Goal: Task Accomplishment & Management: Use online tool/utility

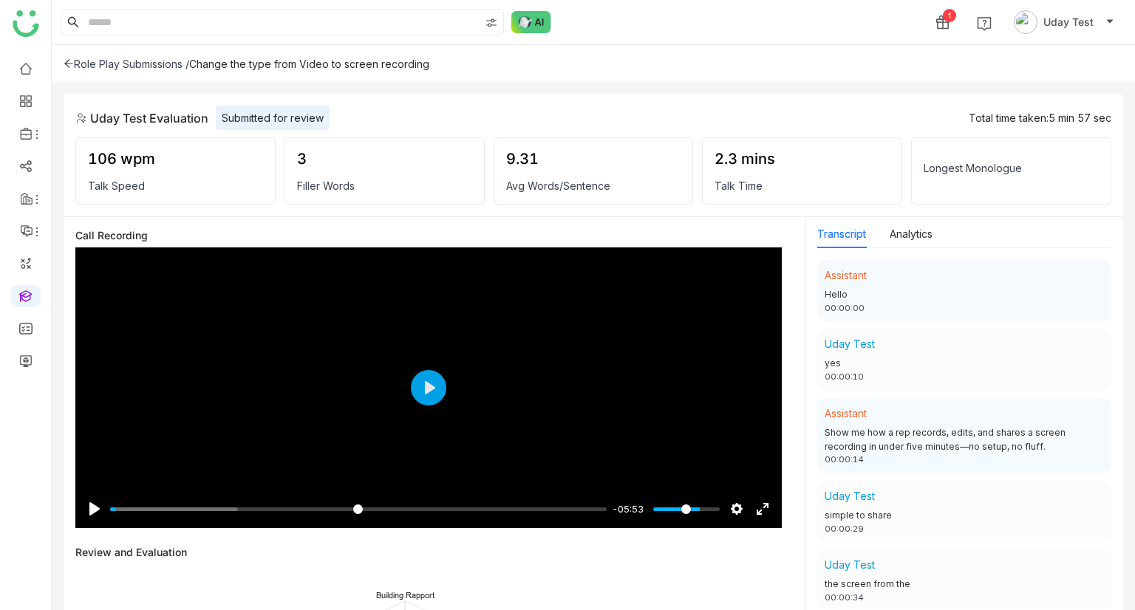
click at [77, 60] on div "Role Play Submissions /" at bounding box center [127, 64] width 126 height 13
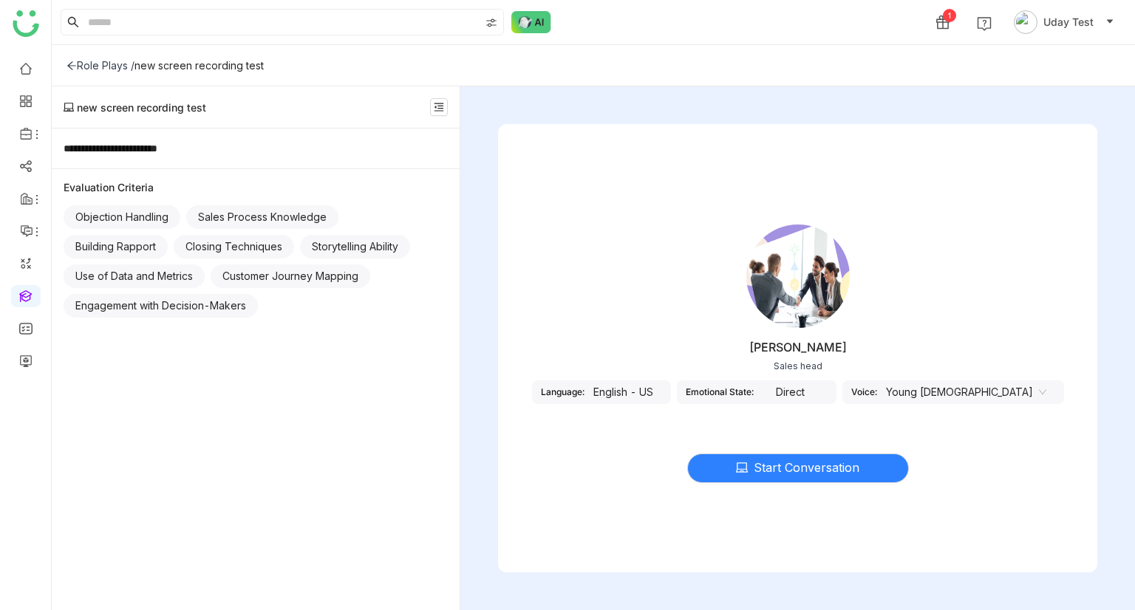
click at [656, 387] on div "English - US" at bounding box center [623, 393] width 78 height 24
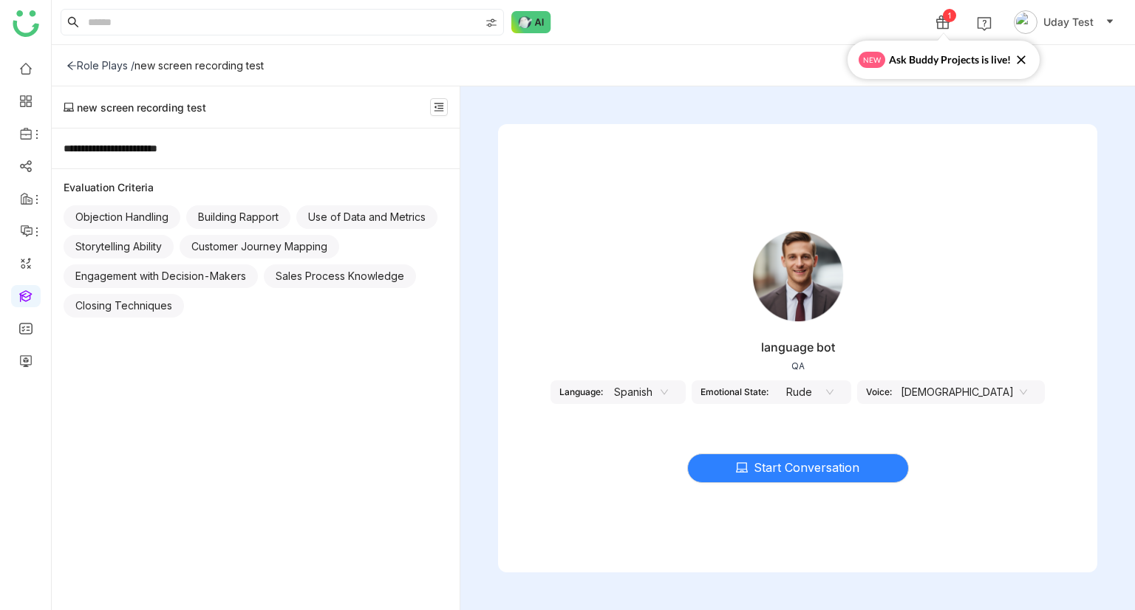
click at [668, 383] on nz-select-item "Spanish" at bounding box center [640, 392] width 56 height 22
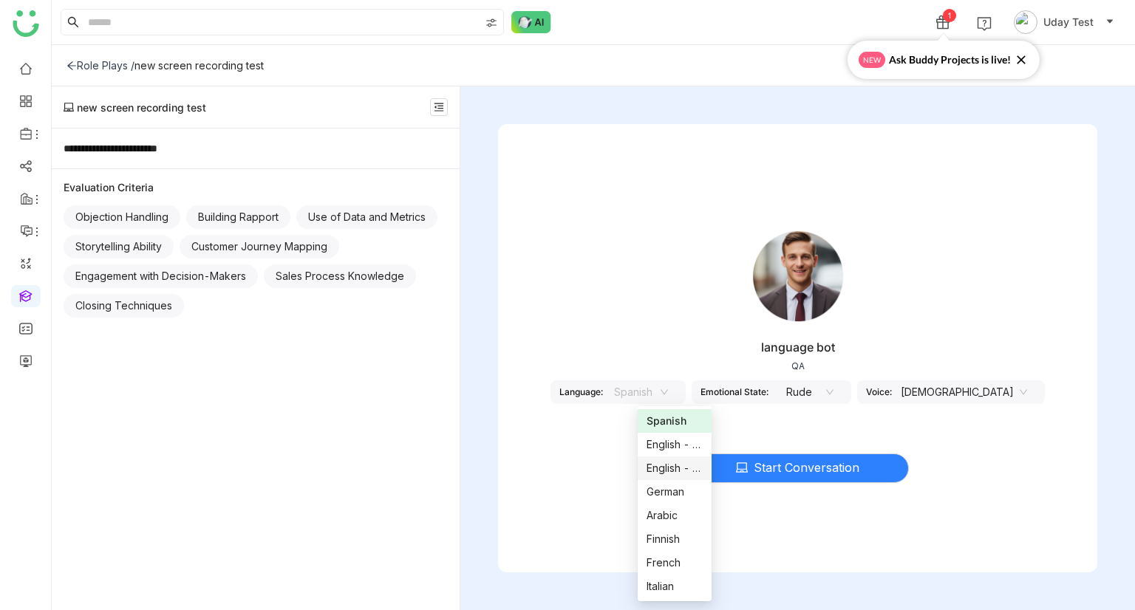
click at [663, 471] on div "English - [GEOGRAPHIC_DATA]" at bounding box center [674, 468] width 56 height 16
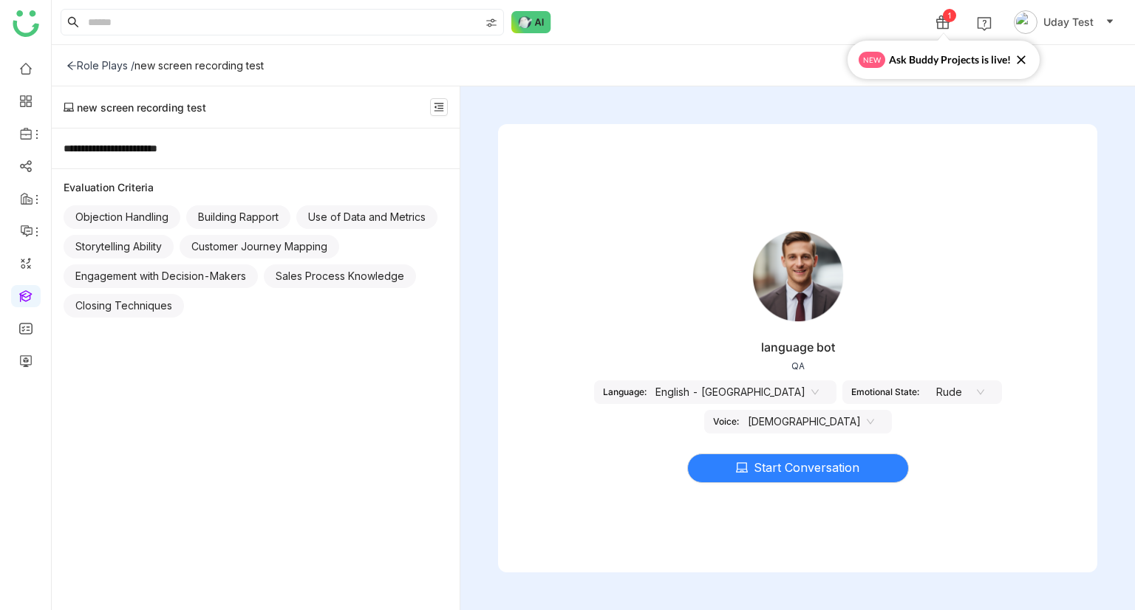
click at [928, 383] on nz-select-item "Rude" at bounding box center [956, 392] width 56 height 22
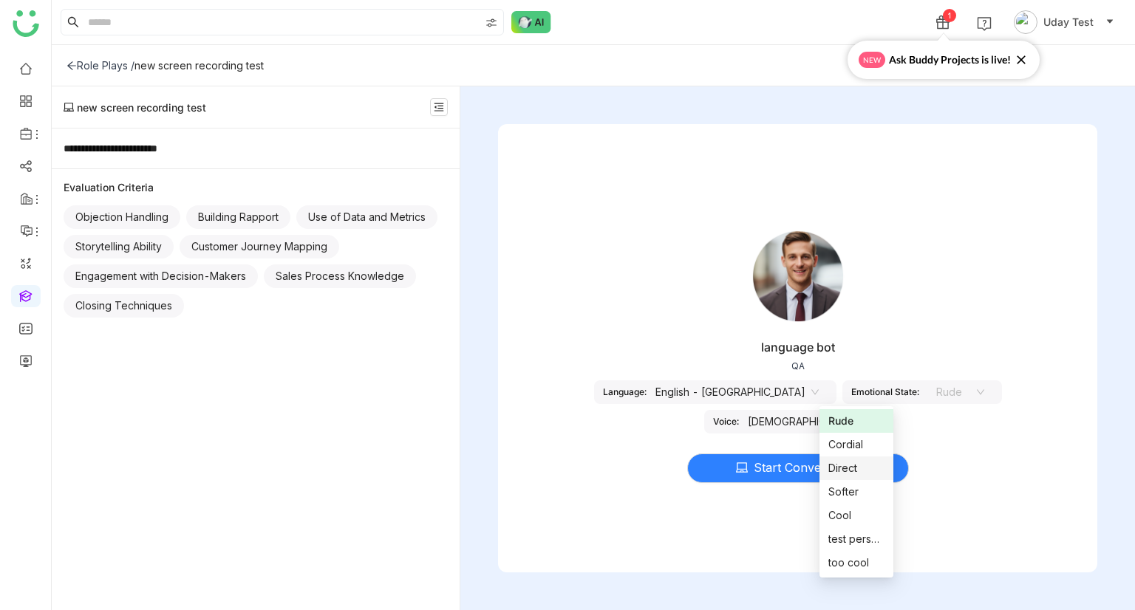
click at [845, 471] on div "Direct" at bounding box center [856, 468] width 56 height 16
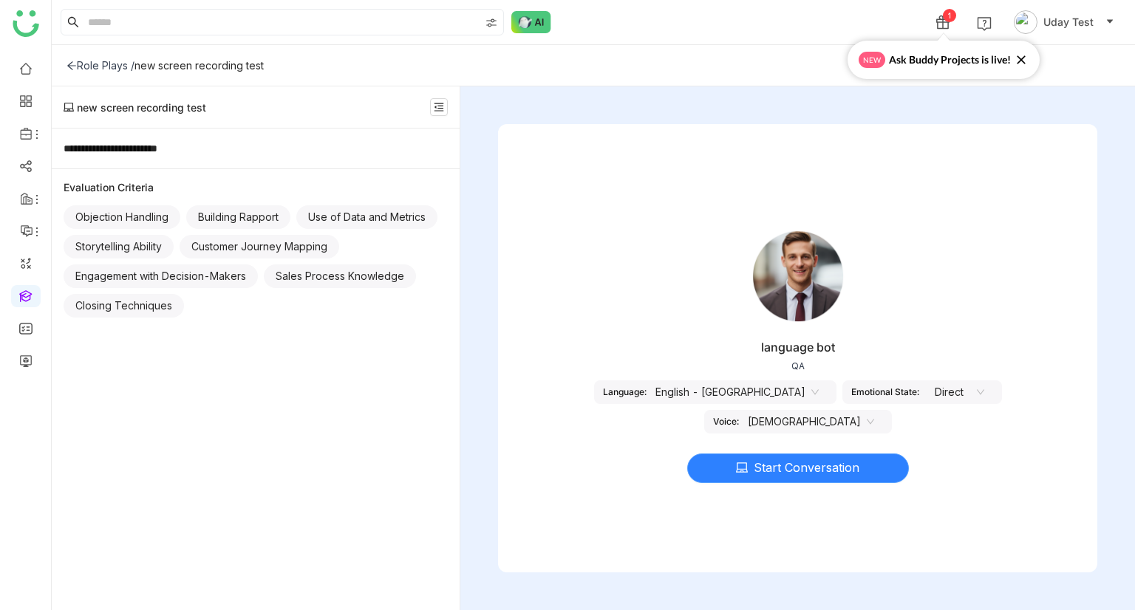
click at [785, 477] on span "Start Conversation" at bounding box center [807, 468] width 106 height 18
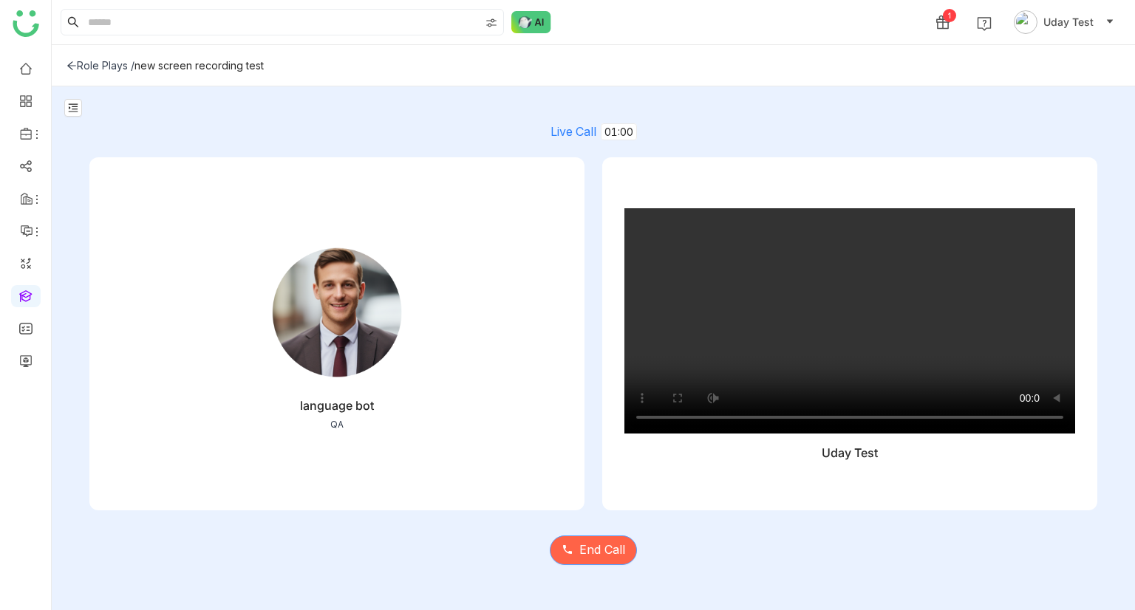
click at [609, 551] on span "End Call" at bounding box center [602, 550] width 46 height 18
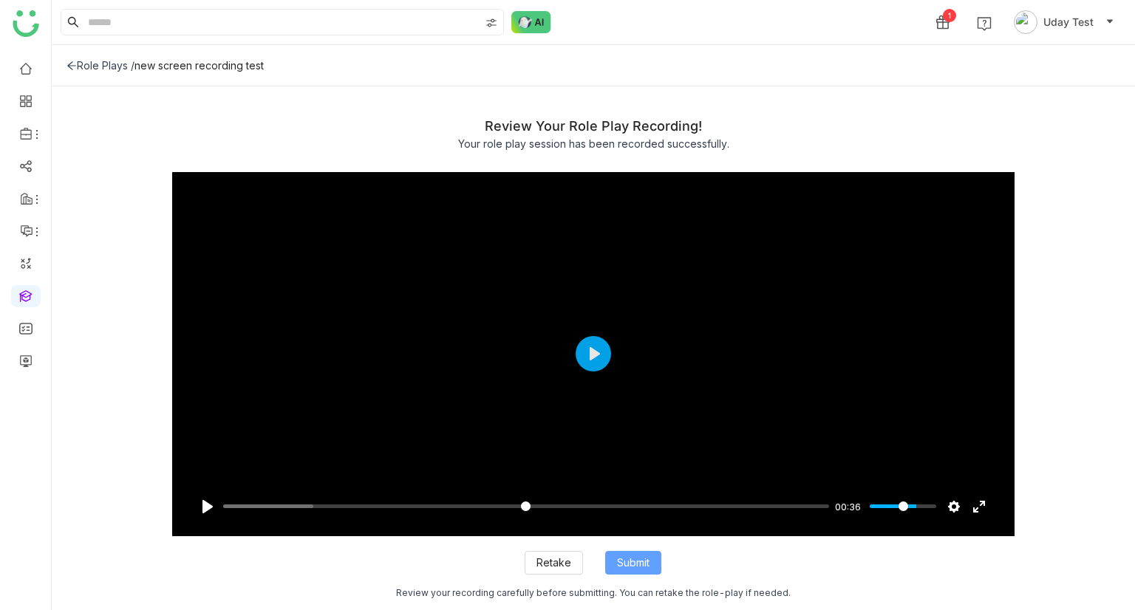
click at [640, 569] on span "Submit" at bounding box center [633, 563] width 33 height 16
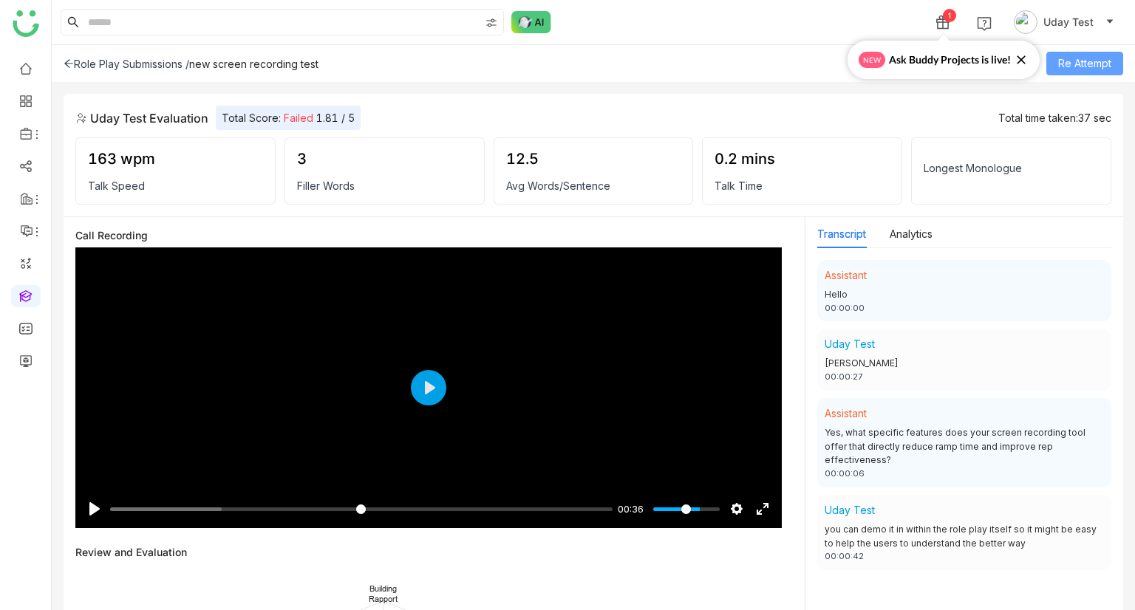
click at [1079, 64] on span "Re Attempt" at bounding box center [1084, 63] width 53 height 16
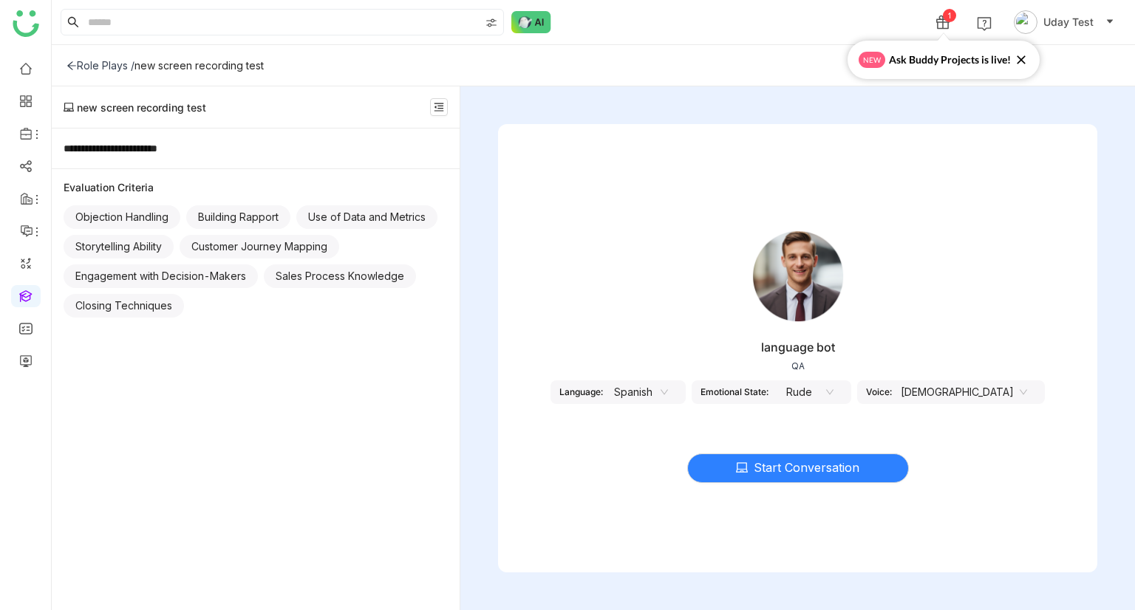
click at [668, 402] on nz-select-item "Spanish" at bounding box center [640, 392] width 56 height 22
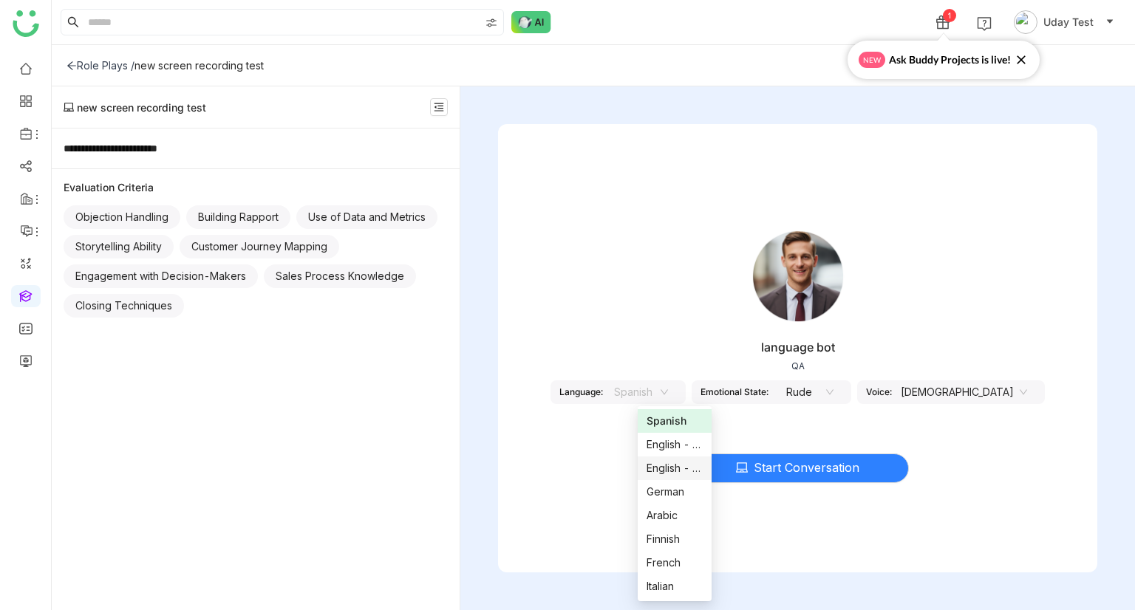
click at [668, 470] on div "English - India" at bounding box center [674, 468] width 56 height 16
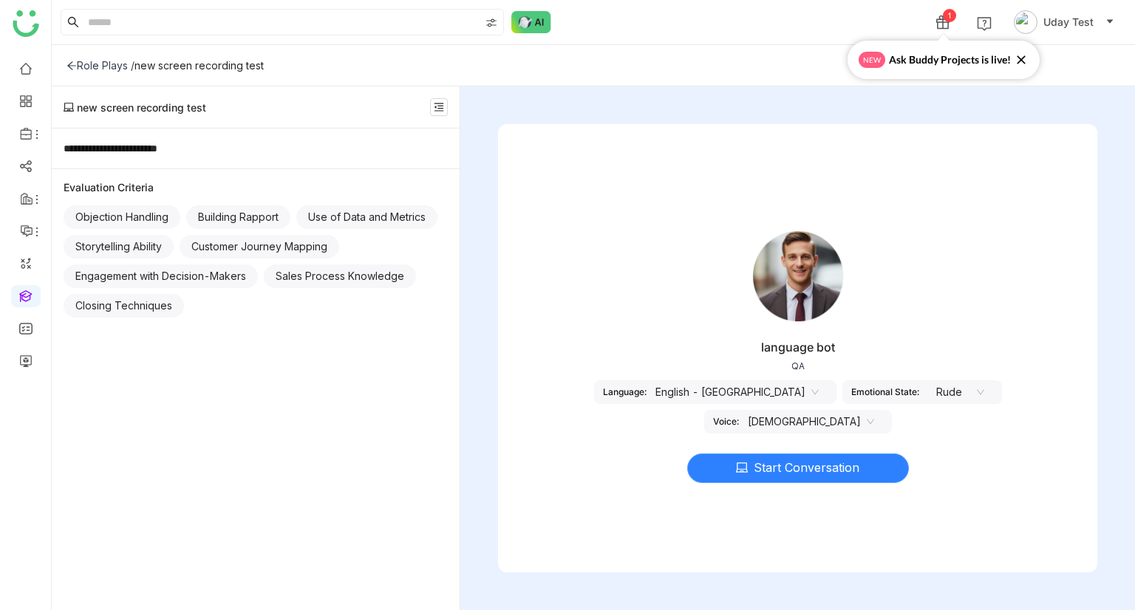
click at [754, 467] on span "Start Conversation" at bounding box center [807, 468] width 106 height 18
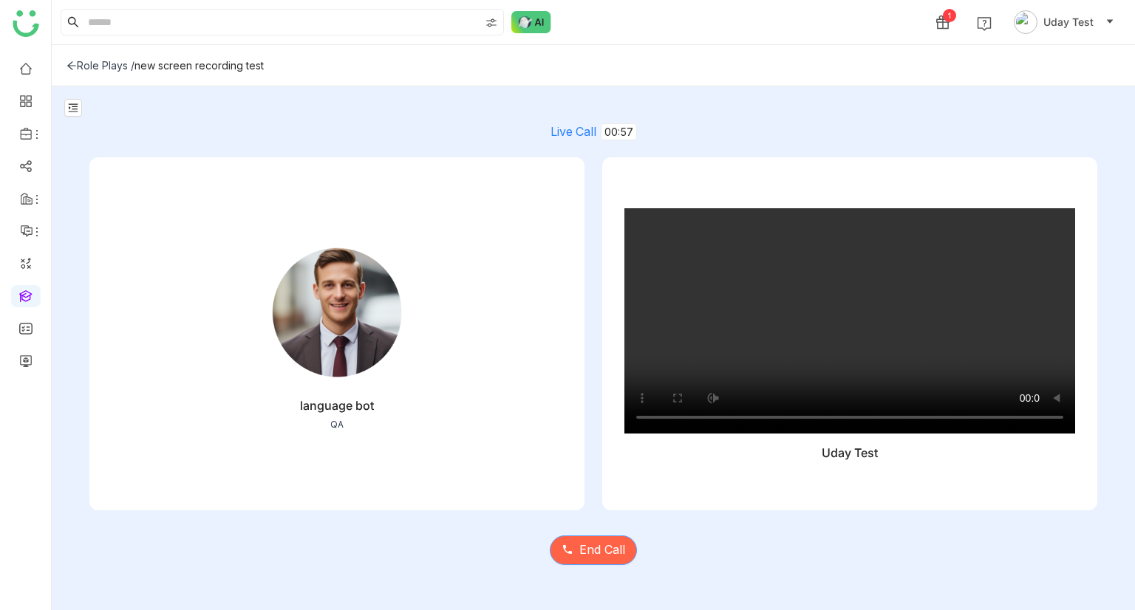
click at [608, 548] on span "End Call" at bounding box center [602, 550] width 46 height 18
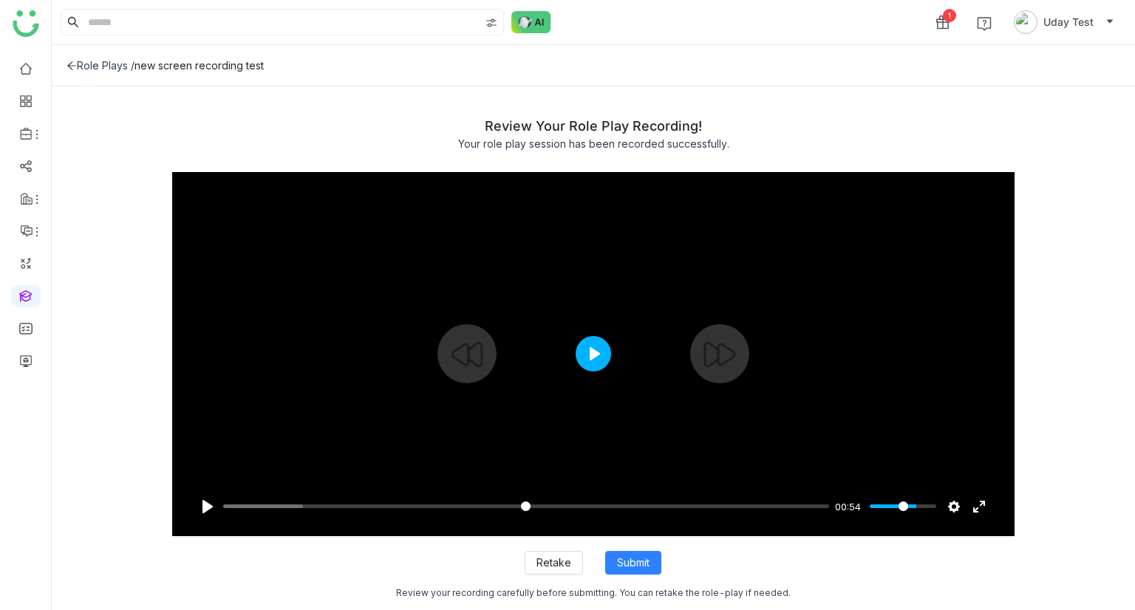
click at [591, 356] on button "Play" at bounding box center [593, 353] width 35 height 35
click at [520, 509] on input "Seek" at bounding box center [523, 506] width 601 height 14
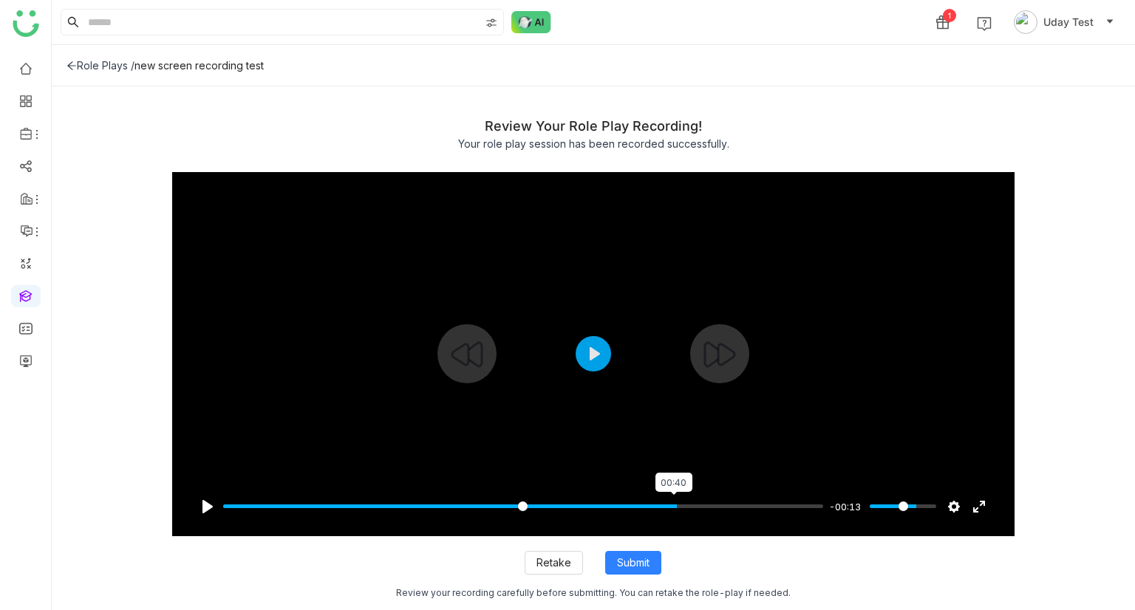
click at [672, 507] on input "Seek" at bounding box center [523, 506] width 601 height 14
click at [723, 506] on input "Seek" at bounding box center [523, 506] width 601 height 14
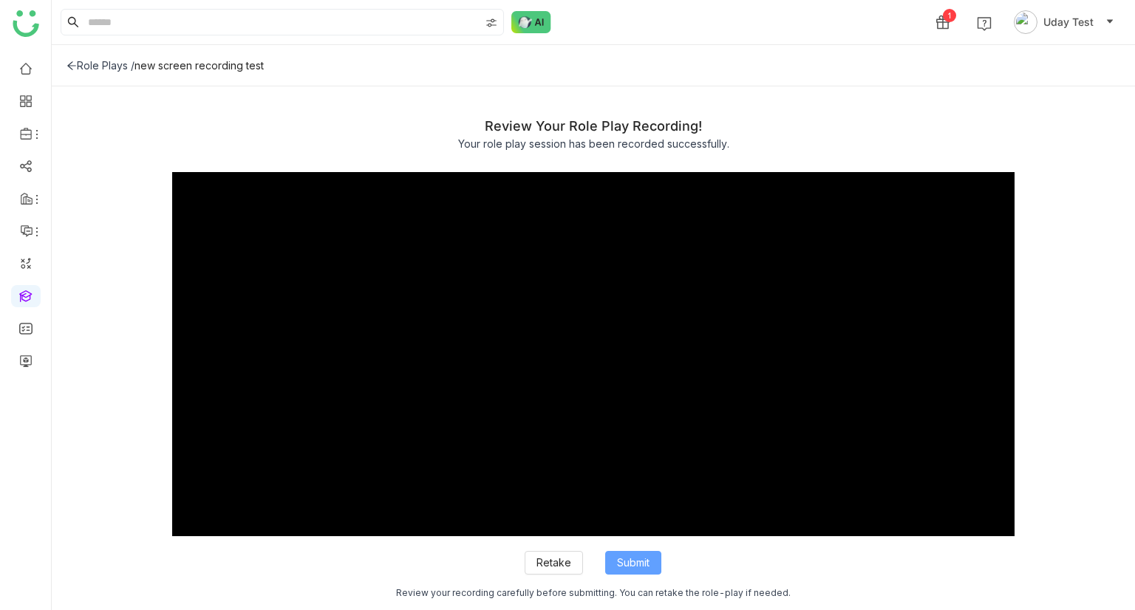
click at [641, 565] on span "Submit" at bounding box center [633, 563] width 33 height 16
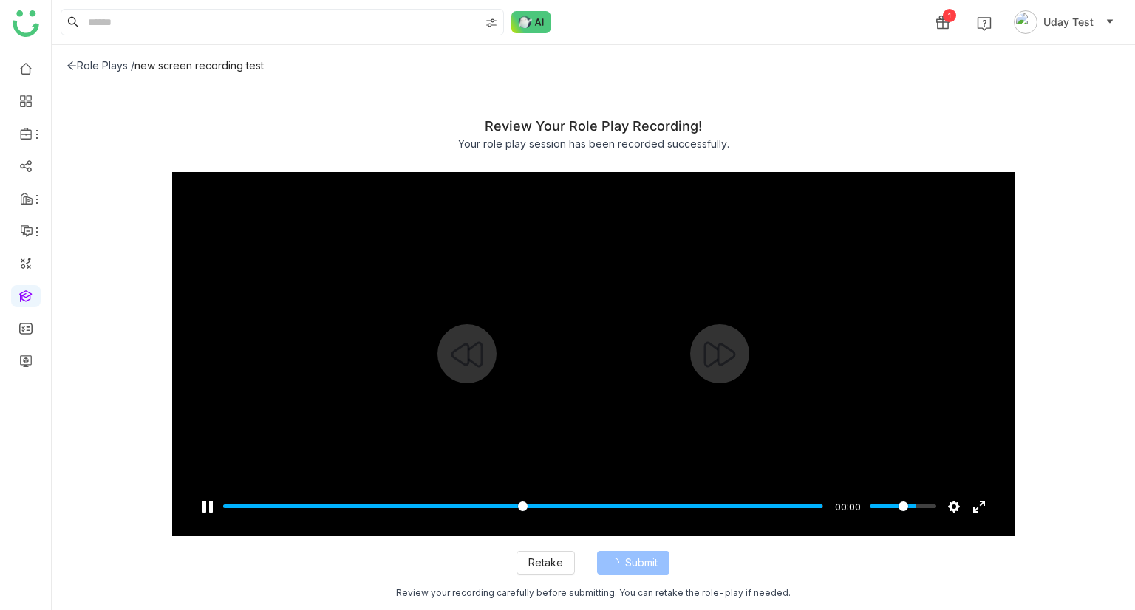
type input "***"
